Goal: Task Accomplishment & Management: Manage account settings

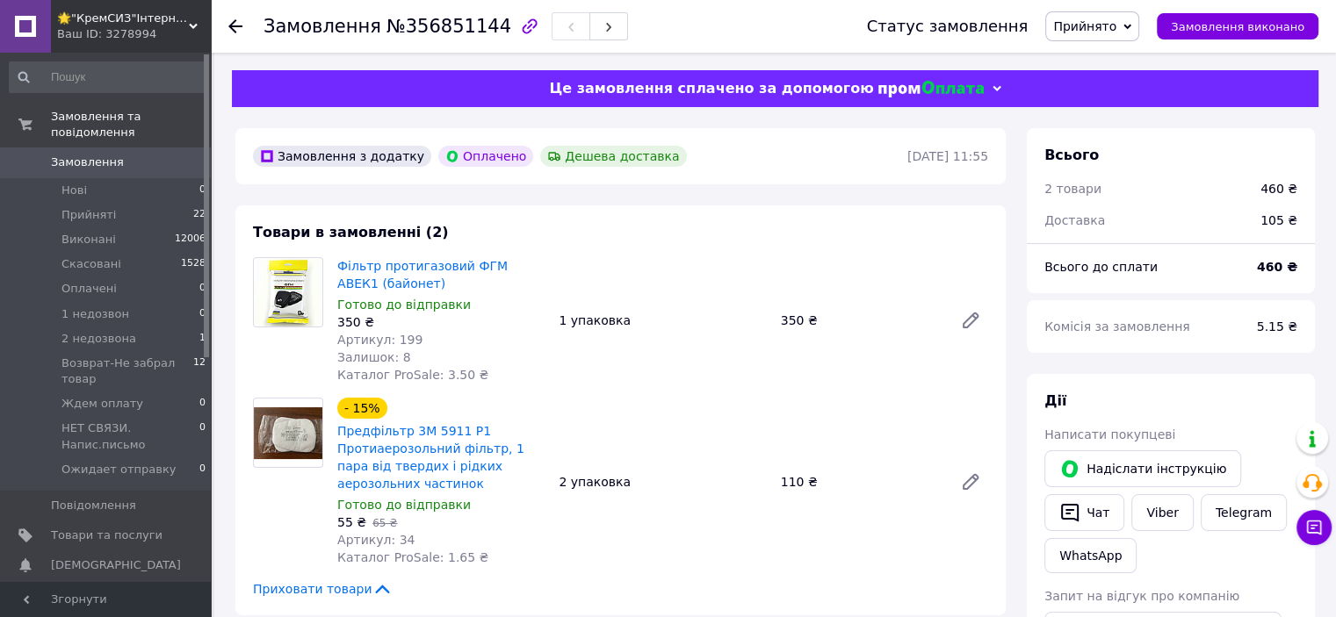
click at [74, 155] on span "Замовлення" at bounding box center [87, 163] width 73 height 16
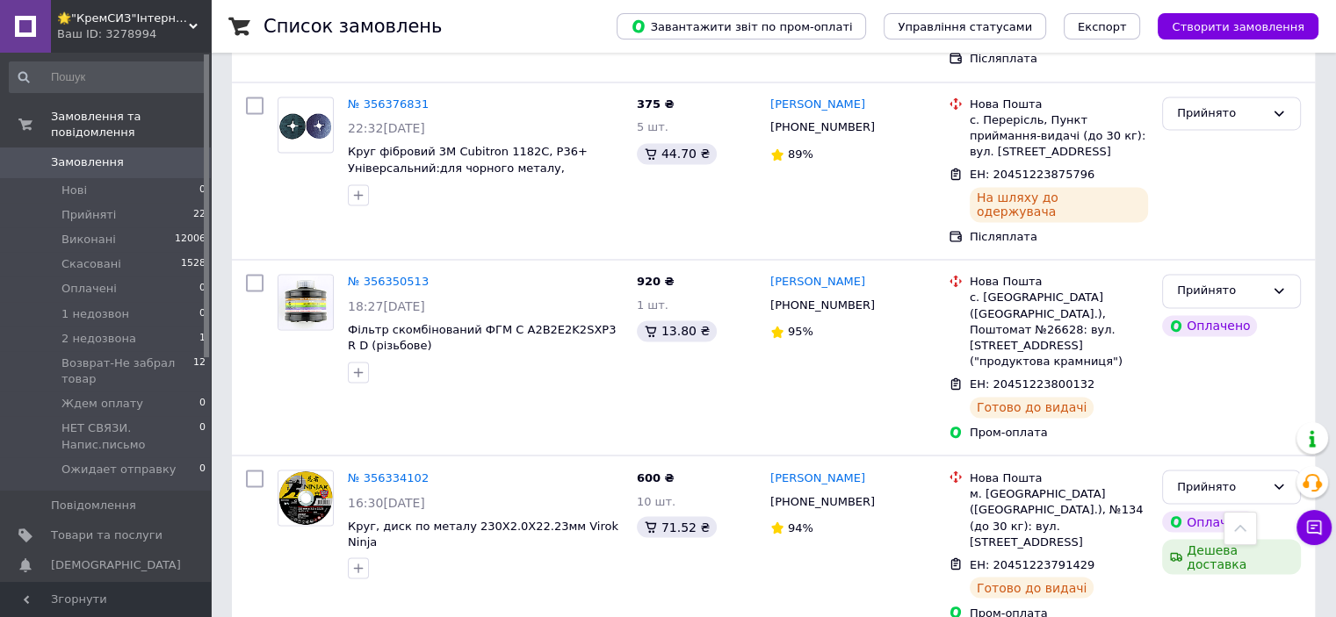
scroll to position [2898, 0]
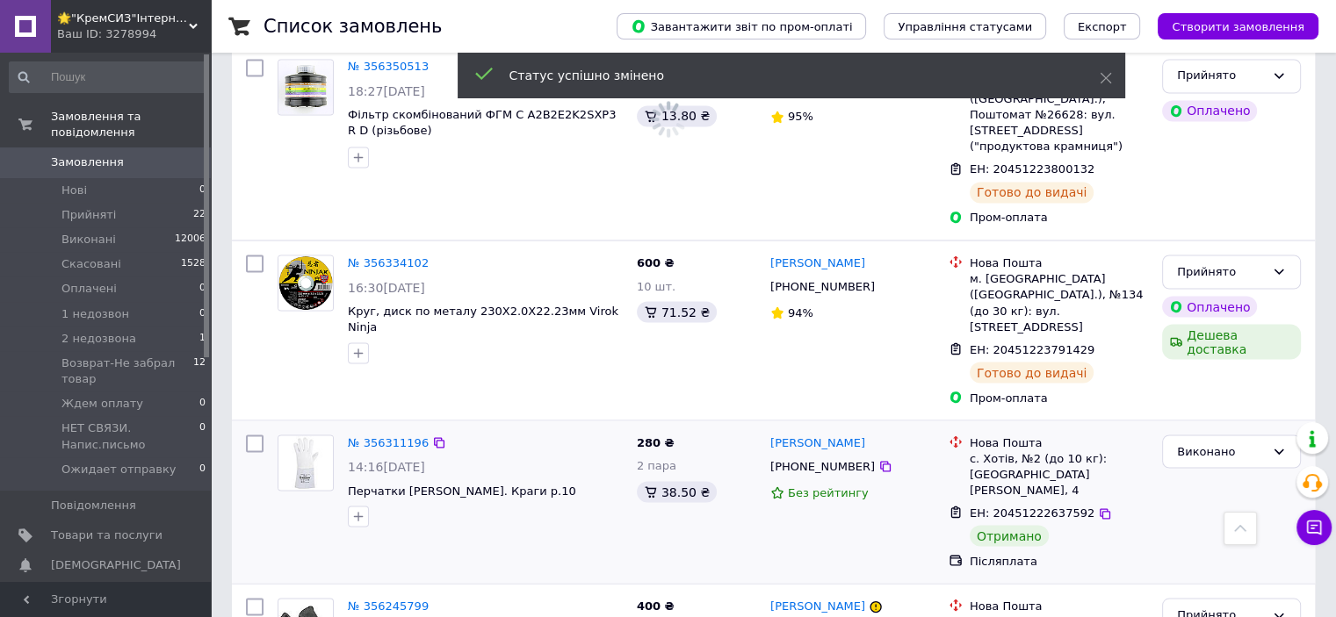
scroll to position [3097, 0]
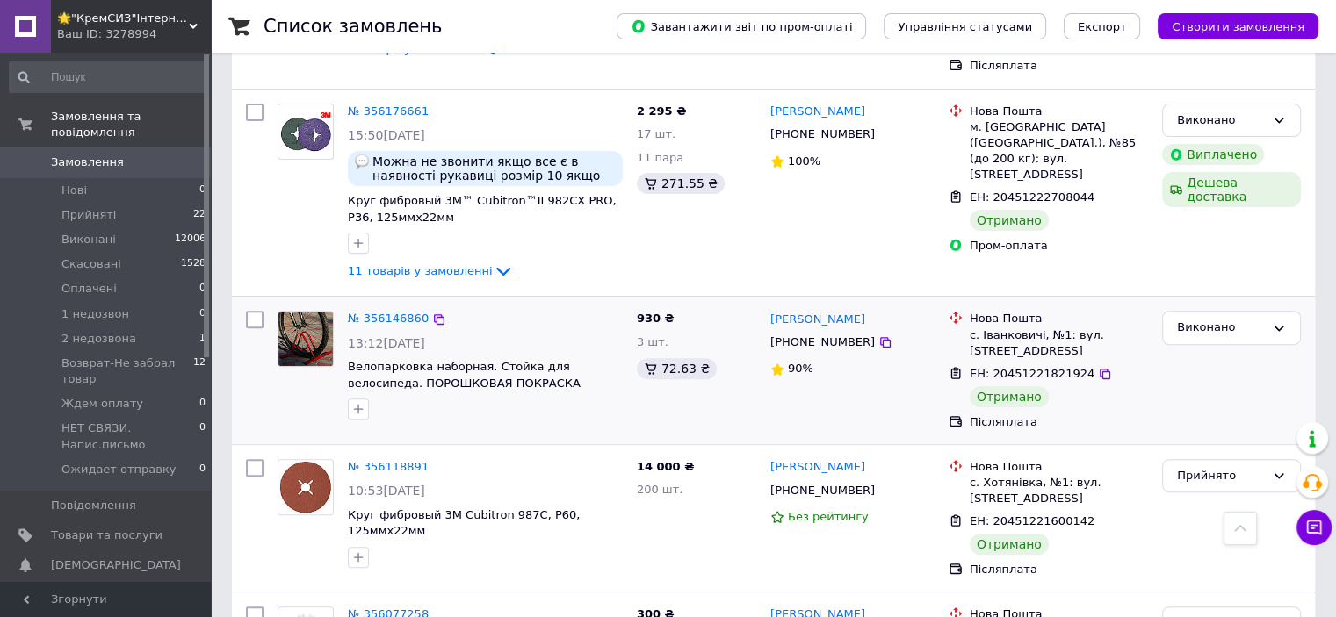
scroll to position [615, 0]
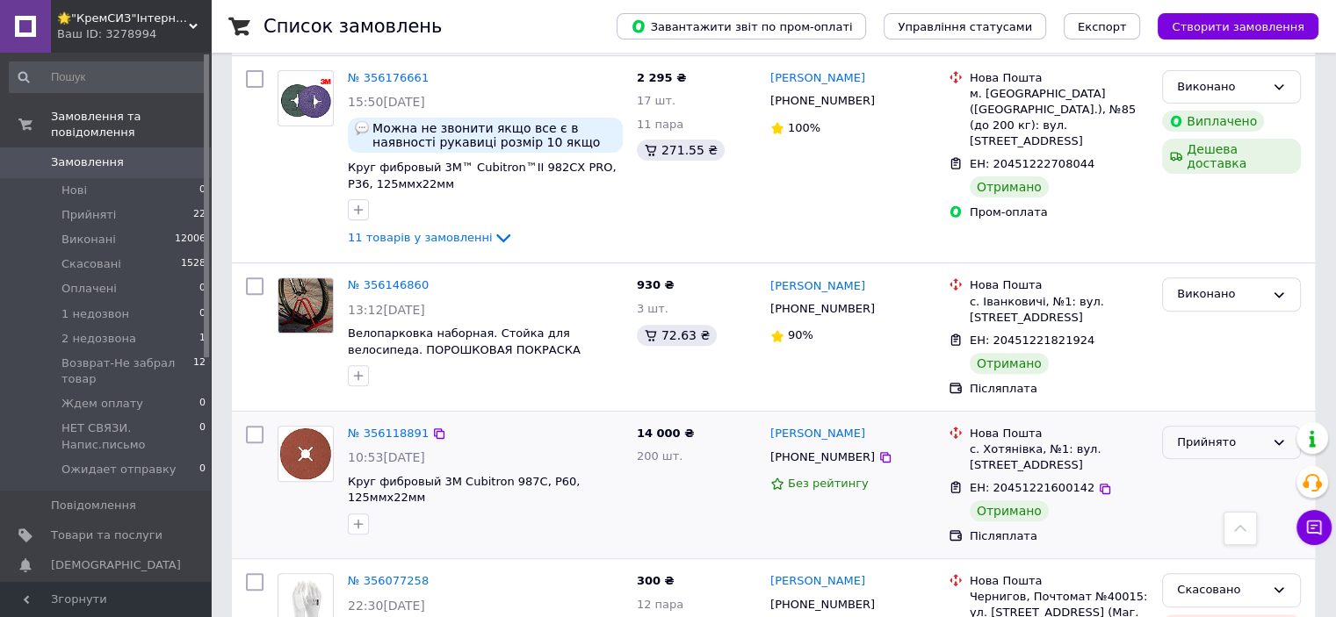
click at [1239, 426] on div "Прийнято" at bounding box center [1231, 443] width 139 height 34
click at [1201, 463] on li "Виконано" at bounding box center [1231, 479] width 137 height 32
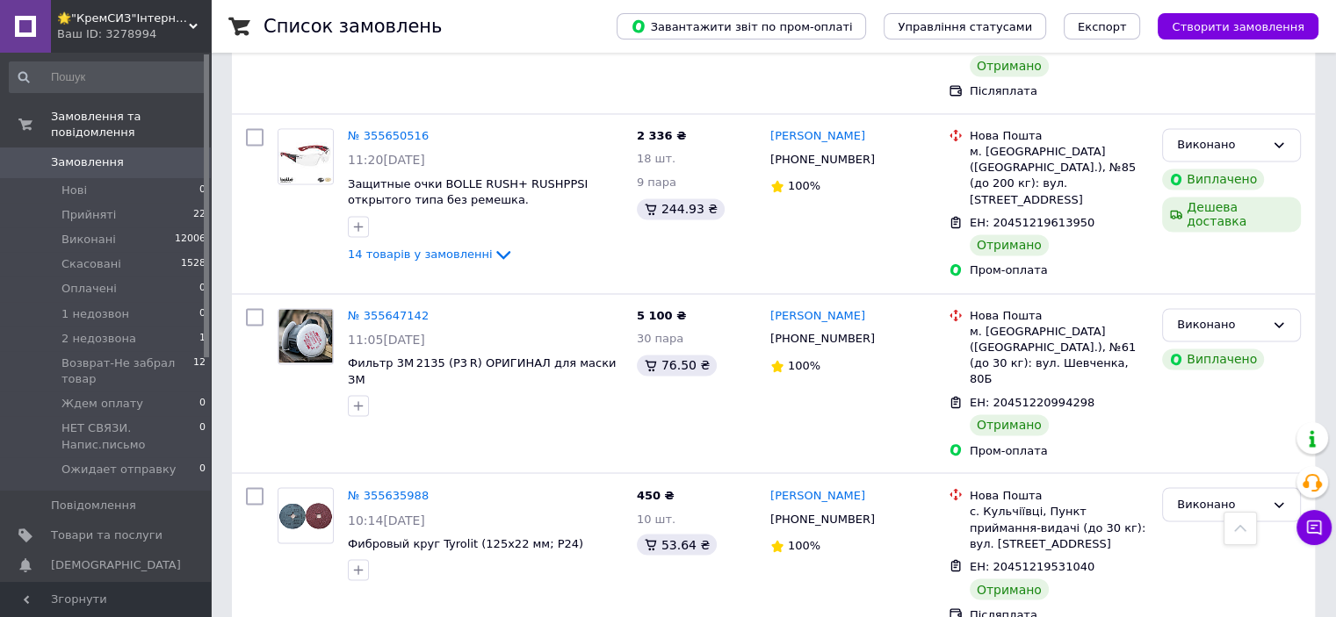
scroll to position [2956, 0]
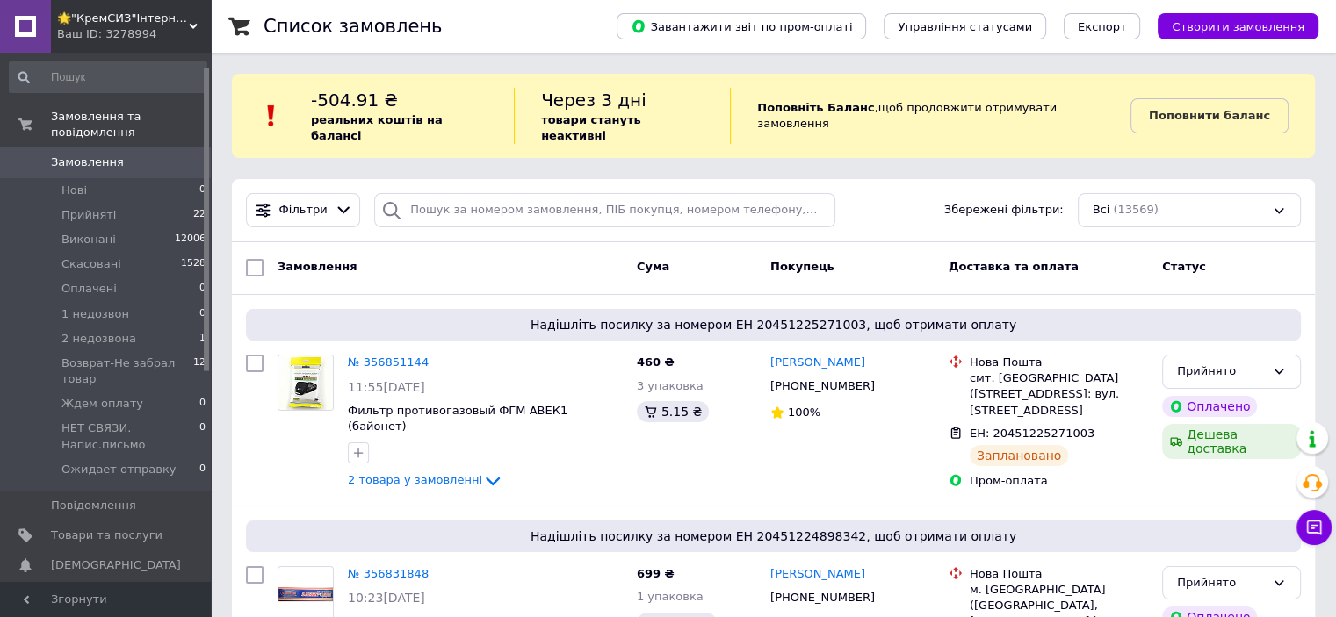
scroll to position [263, 0]
